Goal: Task Accomplishment & Management: Use online tool/utility

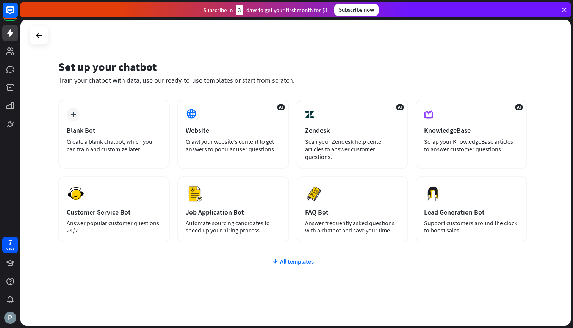
click at [131, 120] on div "plus Blank Bot Create a blank chatbot, which you can train and customize later." at bounding box center [113, 134] width 111 height 69
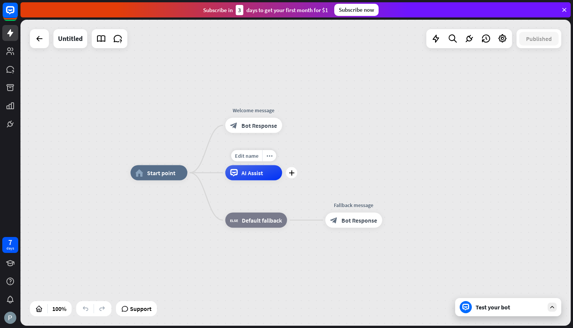
click at [253, 176] on span "AI Assist" at bounding box center [252, 173] width 22 height 8
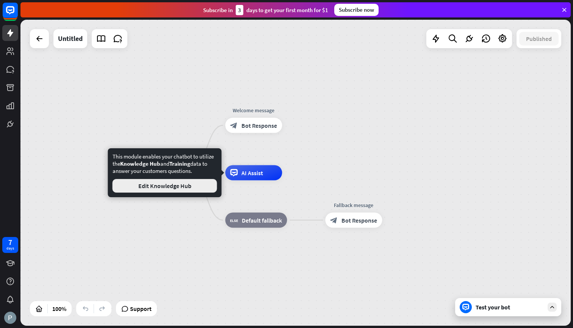
click at [192, 188] on button "Edit Knowledge Hub" at bounding box center [164, 186] width 105 height 14
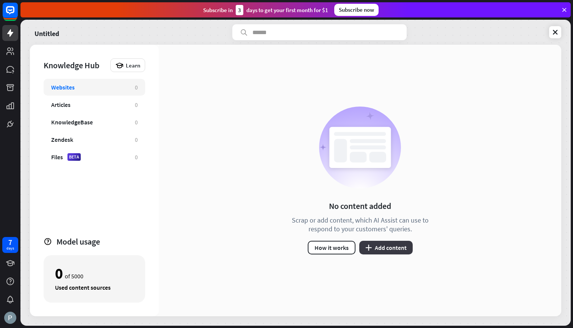
click at [383, 250] on button "plus Add content" at bounding box center [385, 247] width 53 height 14
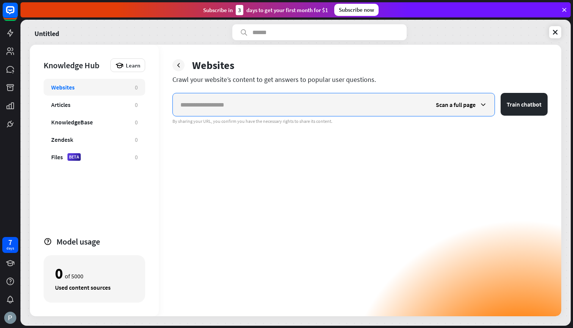
paste input "**********"
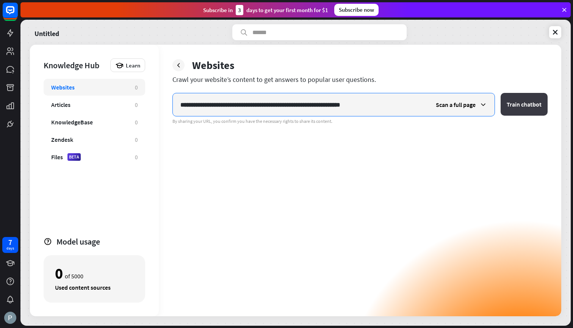
type input "**********"
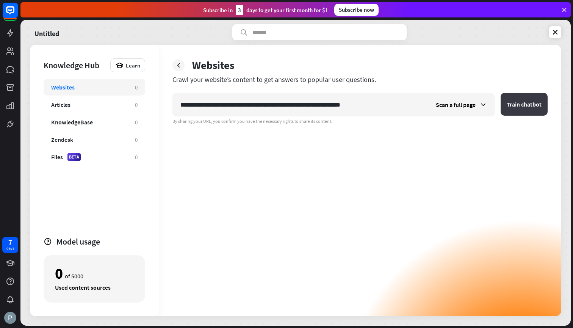
click at [532, 101] on button "Train chatbot" at bounding box center [523, 104] width 47 height 23
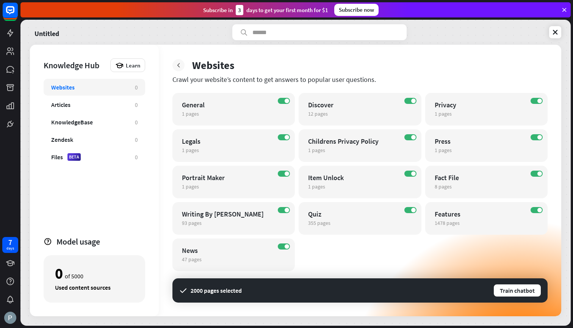
click at [181, 69] on div at bounding box center [178, 65] width 12 height 12
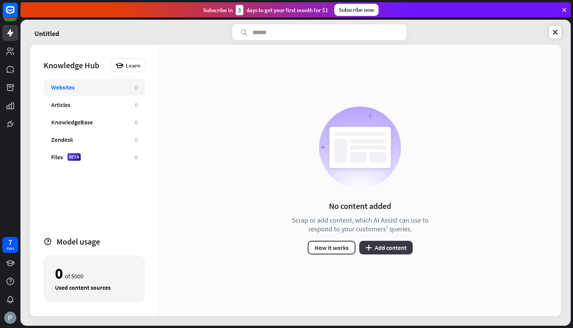
click at [382, 249] on button "plus Add content" at bounding box center [385, 247] width 53 height 14
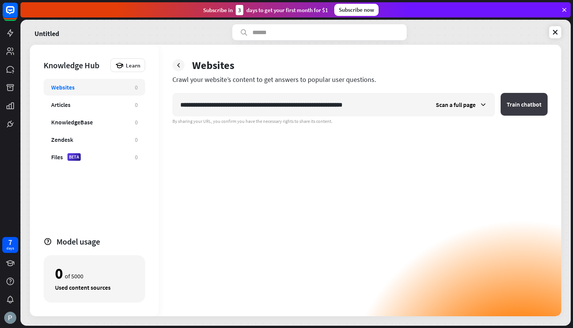
type input "**********"
click at [535, 109] on button "Train chatbot" at bounding box center [523, 104] width 47 height 23
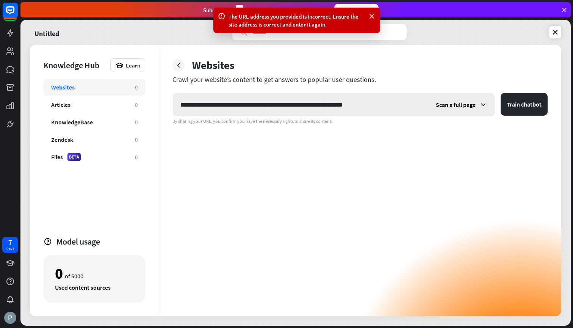
click at [444, 110] on div "Scan a full page" at bounding box center [461, 104] width 66 height 23
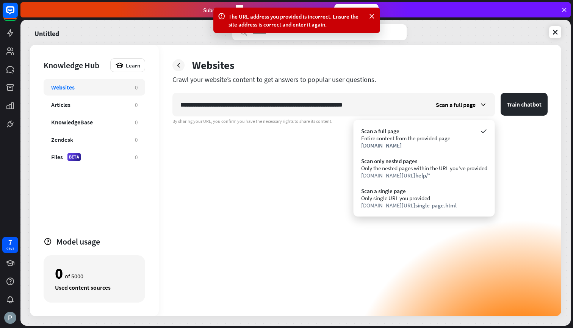
click at [180, 73] on div "**********" at bounding box center [360, 180] width 402 height 271
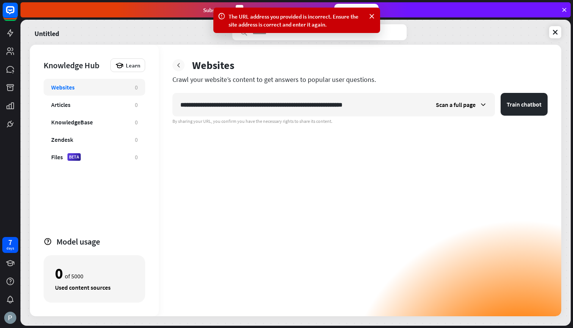
click at [180, 68] on icon at bounding box center [179, 65] width 8 height 8
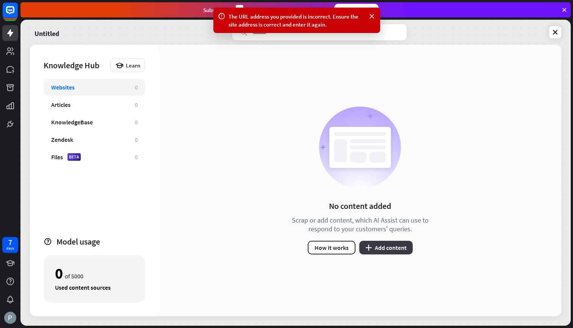
click at [397, 247] on button "plus Add content" at bounding box center [385, 247] width 53 height 14
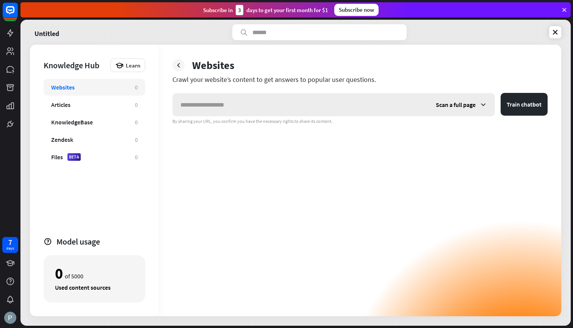
click at [330, 110] on input "text" at bounding box center [300, 104] width 255 height 23
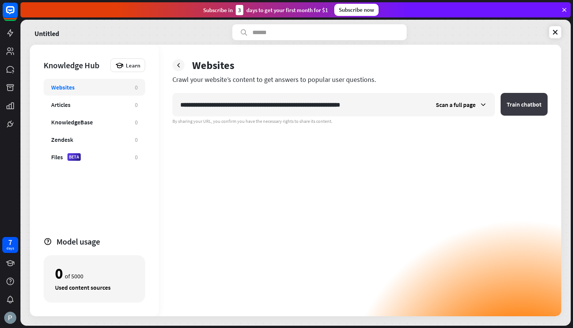
type input "**********"
click at [506, 109] on button "Train chatbot" at bounding box center [523, 104] width 47 height 23
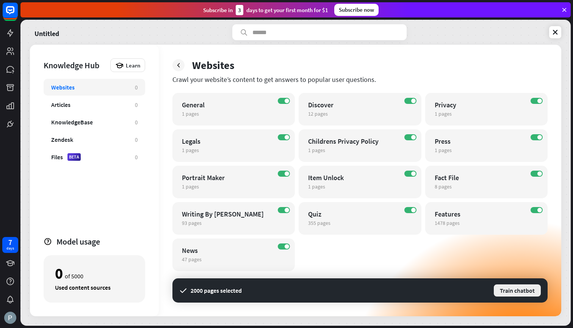
click at [522, 295] on button "Train chatbot" at bounding box center [517, 290] width 48 height 14
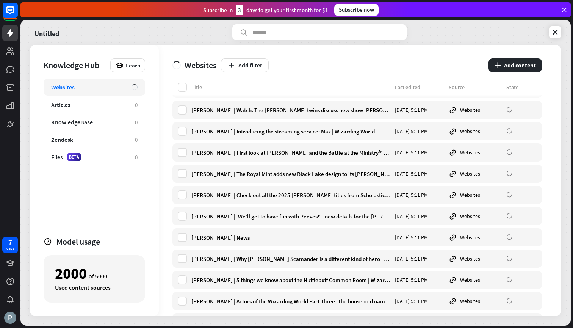
scroll to position [847, 0]
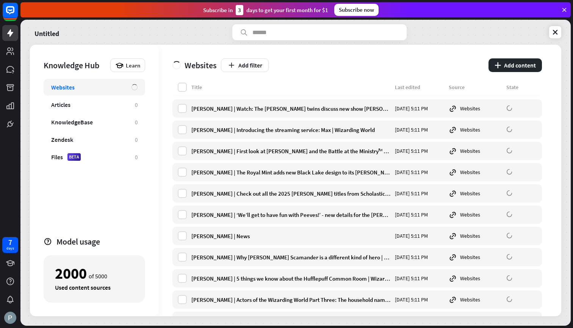
click at [360, 85] on div "Title" at bounding box center [290, 87] width 199 height 7
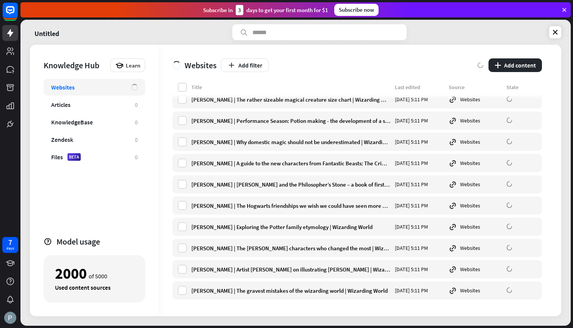
scroll to position [8023, 0]
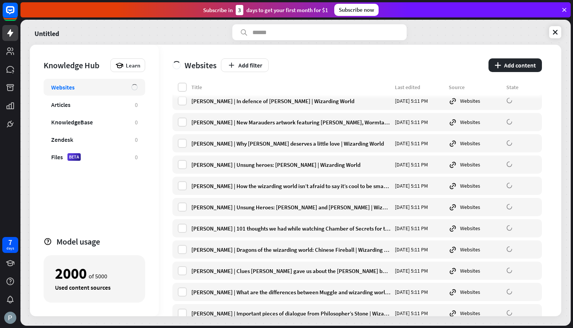
click at [563, 209] on div "Untitled Knowledge Hub Learn Websites Articles 0 KnowledgeBase 0 Zendesk 0 File…" at bounding box center [295, 173] width 550 height 306
drag, startPoint x: 558, startPoint y: 210, endPoint x: 558, endPoint y: 156, distance: 54.2
click at [558, 156] on div "Websites Add filter plus Add content Title Last edited Source State [PERSON_NAM…" at bounding box center [360, 180] width 402 height 271
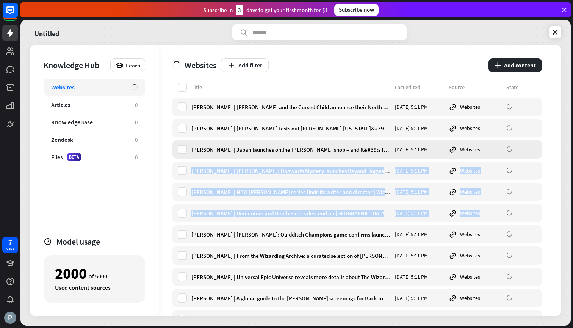
scroll to position [0, 0]
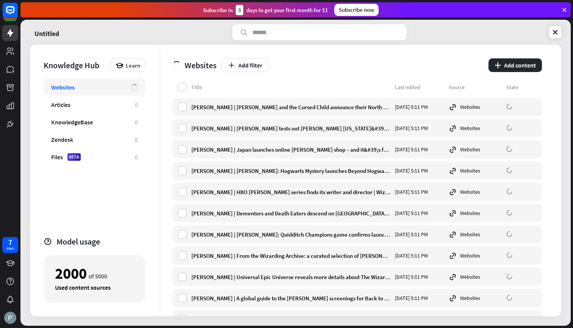
click at [361, 76] on div "Websites Add filter plus Add content" at bounding box center [356, 64] width 369 height 38
click at [183, 108] on label at bounding box center [182, 106] width 9 height 9
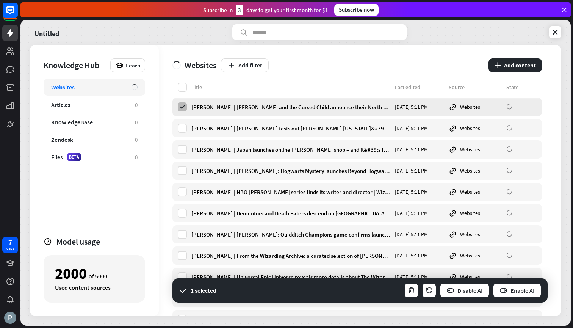
click at [183, 108] on icon at bounding box center [182, 106] width 7 height 7
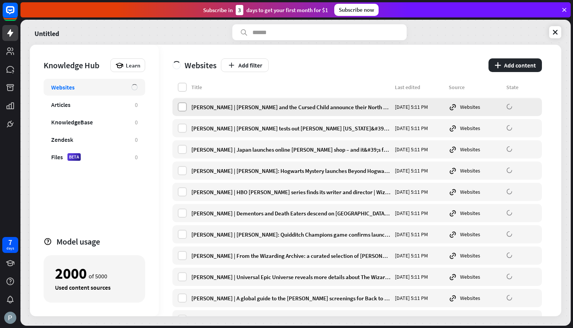
click at [183, 108] on label at bounding box center [182, 106] width 9 height 9
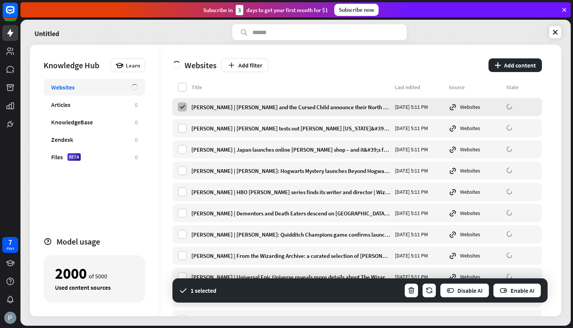
click at [183, 108] on icon at bounding box center [182, 106] width 7 height 7
